Goal: Find specific page/section: Find specific page/section

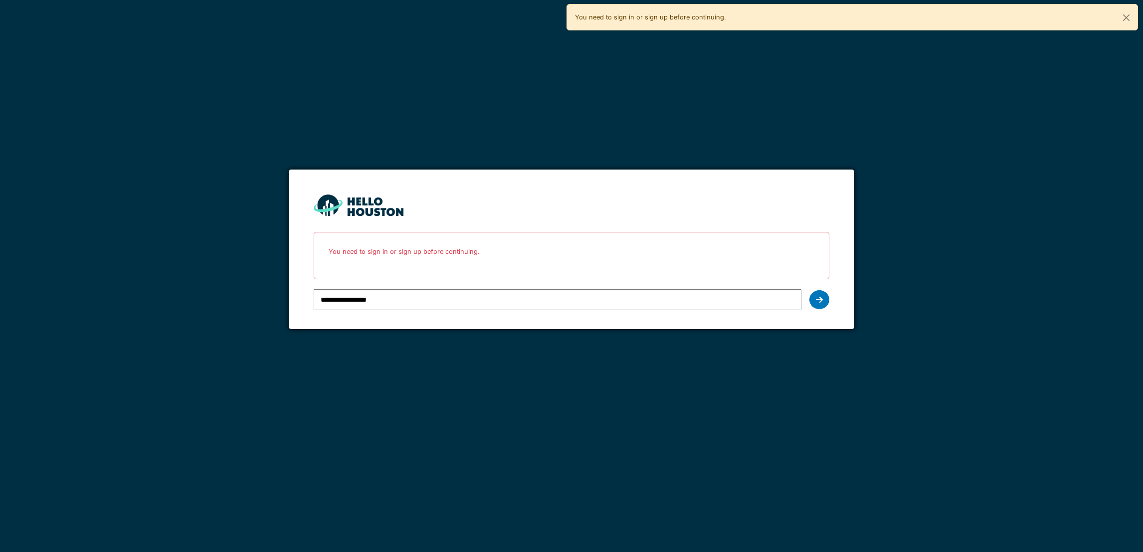
type input "**********"
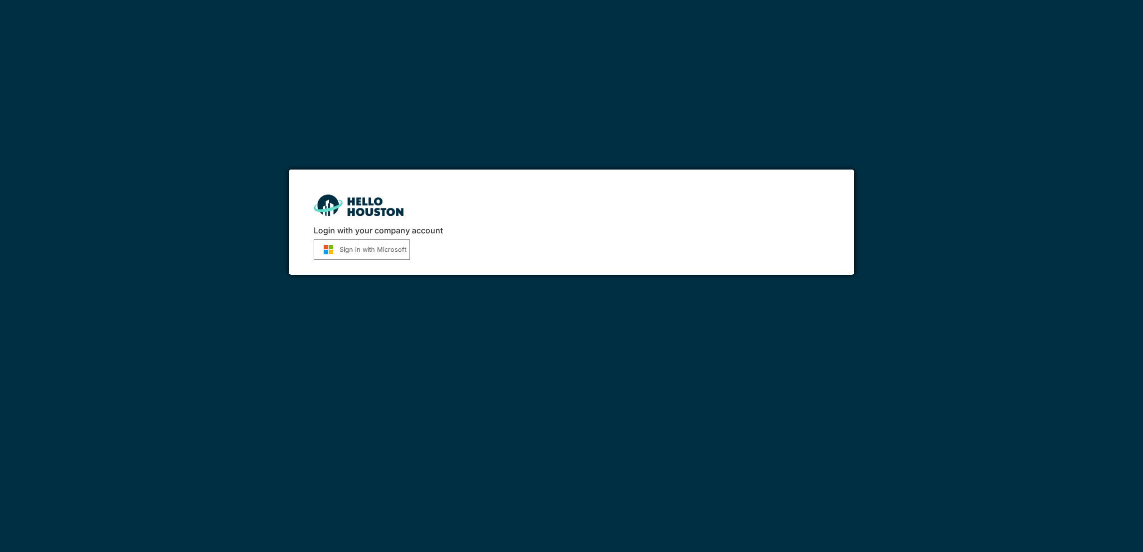
click at [384, 249] on button "Sign in with Microsoft" at bounding box center [362, 249] width 96 height 20
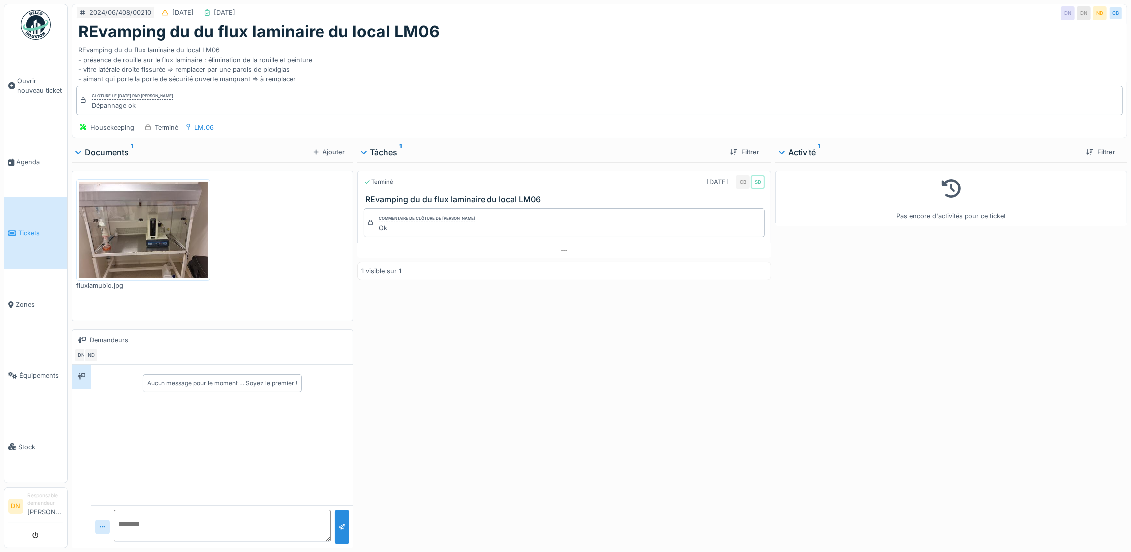
click at [25, 228] on span "Tickets" at bounding box center [40, 232] width 45 height 9
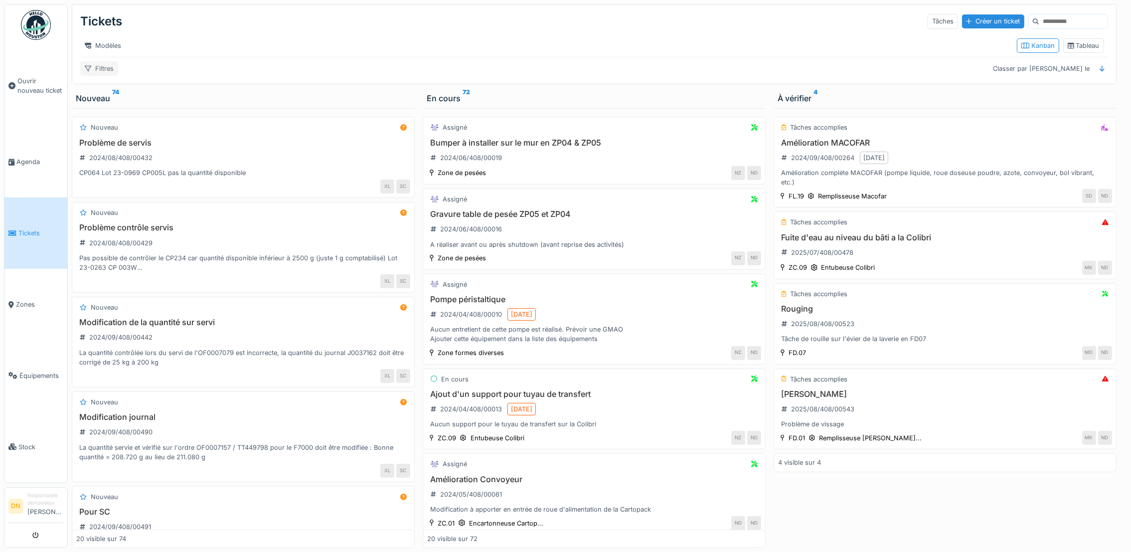
click at [108, 76] on div "Filtres" at bounding box center [99, 68] width 38 height 14
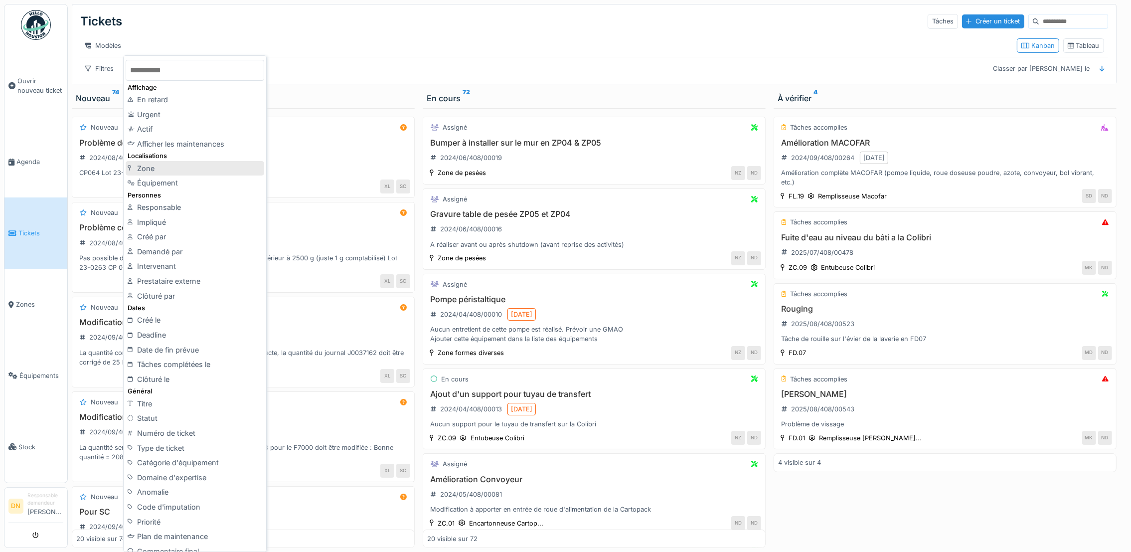
click at [169, 168] on div "Zone" at bounding box center [195, 168] width 139 height 15
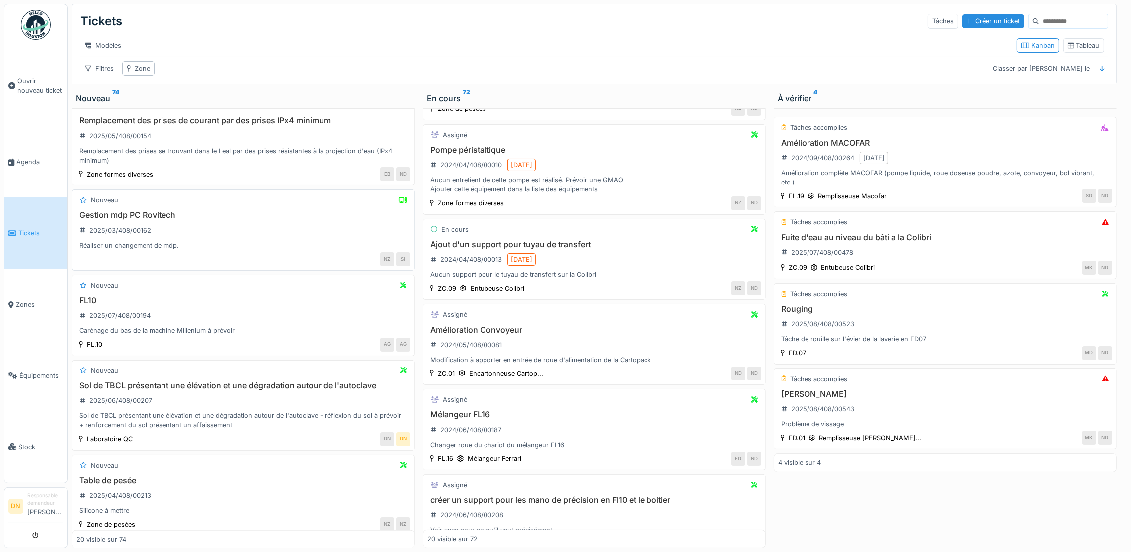
scroll to position [1346, 0]
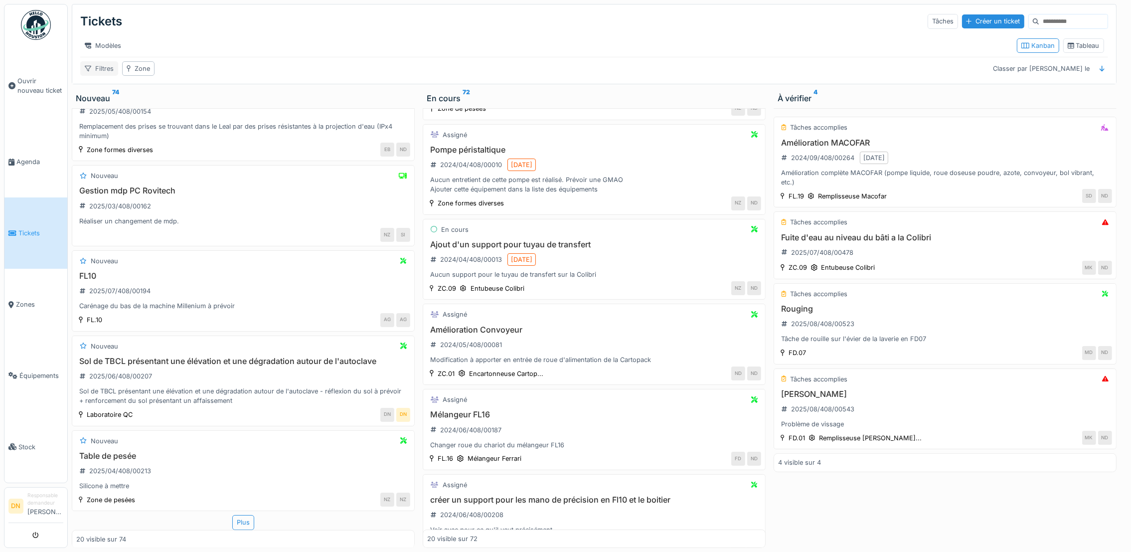
click at [99, 76] on div "Filtres" at bounding box center [99, 68] width 38 height 14
click at [107, 45] on div "Modèles" at bounding box center [102, 45] width 45 height 14
click at [235, 32] on div "Tickets Tâches Créer un ticket" at bounding box center [594, 21] width 1028 height 26
click at [1039, 23] on input at bounding box center [1073, 21] width 69 height 14
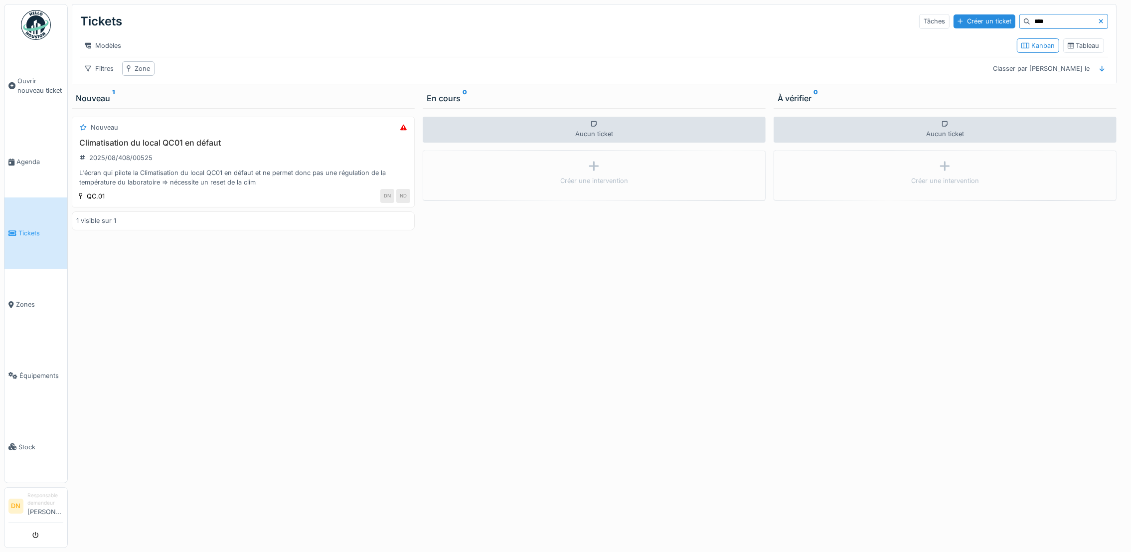
type input "****"
